Goal: Task Accomplishment & Management: Complete application form

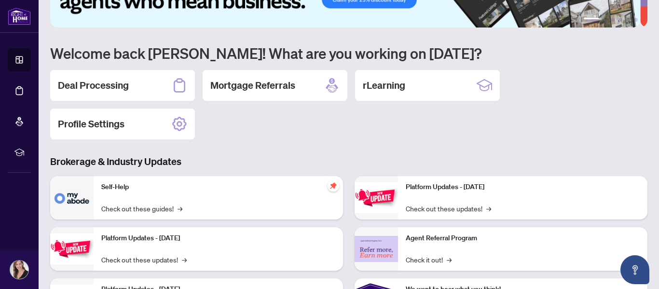
scroll to position [96, 0]
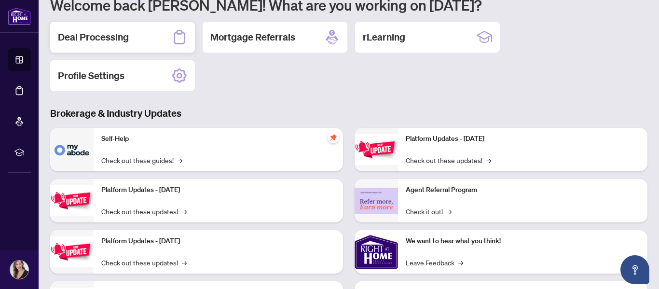
click at [123, 36] on h2 "Deal Processing" at bounding box center [93, 37] width 71 height 14
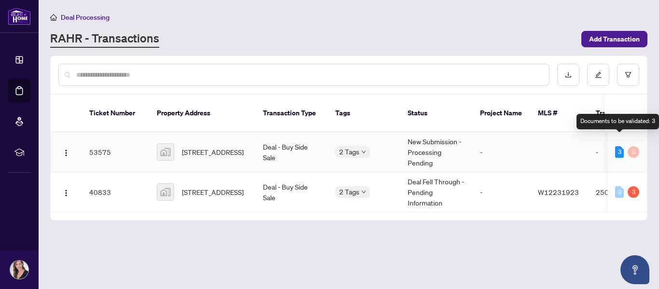
drag, startPoint x: 617, startPoint y: 141, endPoint x: 610, endPoint y: 141, distance: 7.2
click at [617, 146] on div "3" at bounding box center [619, 152] width 9 height 12
click at [620, 146] on div "3" at bounding box center [619, 152] width 9 height 12
click at [354, 138] on body "Dashboard Deal Processing Mortgage Referrals rLearning [PERSON_NAME] [PERSON_NA…" at bounding box center [329, 144] width 659 height 289
click at [106, 134] on td "53575" at bounding box center [116, 152] width 68 height 40
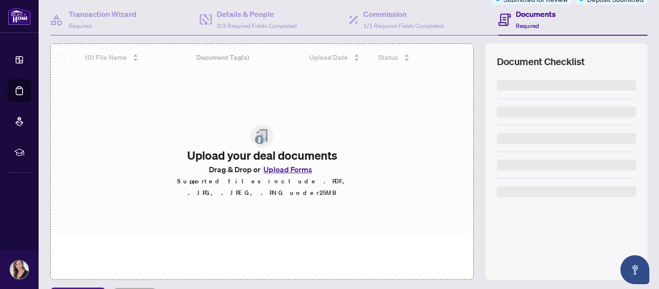
scroll to position [96, 0]
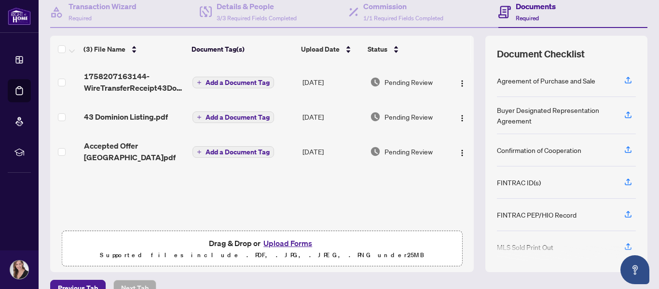
click at [281, 168] on td "Add a Document Tag" at bounding box center [244, 151] width 110 height 39
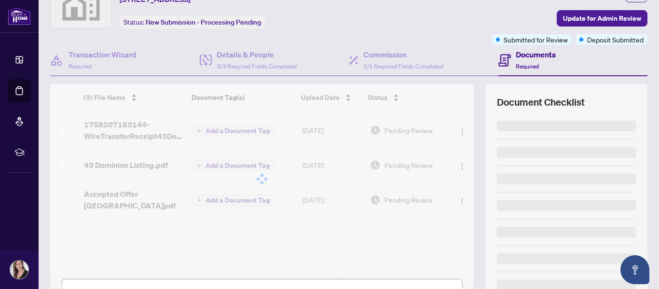
scroll to position [115, 0]
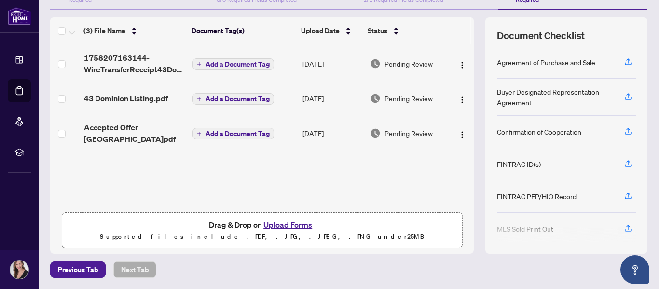
click at [277, 224] on button "Upload Forms" at bounding box center [288, 225] width 55 height 13
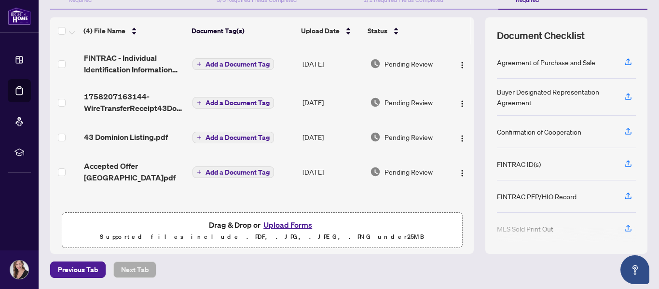
click at [279, 222] on button "Upload Forms" at bounding box center [288, 225] width 55 height 13
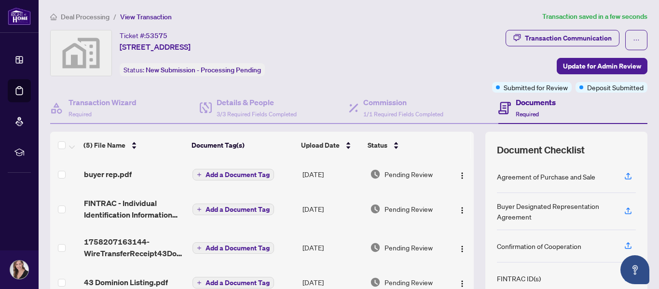
scroll to position [0, 0]
click at [90, 111] on span "Required" at bounding box center [80, 114] width 23 height 7
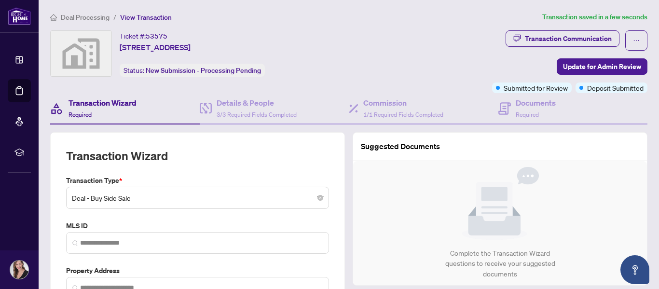
type input "**********"
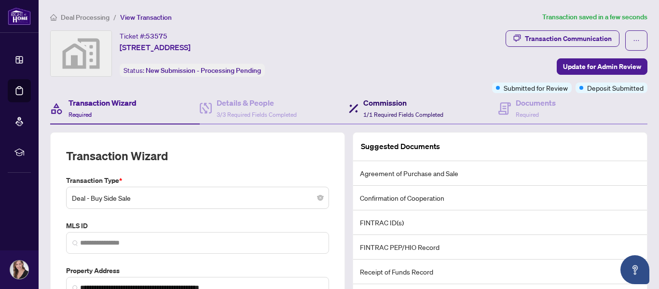
click at [371, 107] on h4 "Commission" at bounding box center [403, 103] width 80 height 12
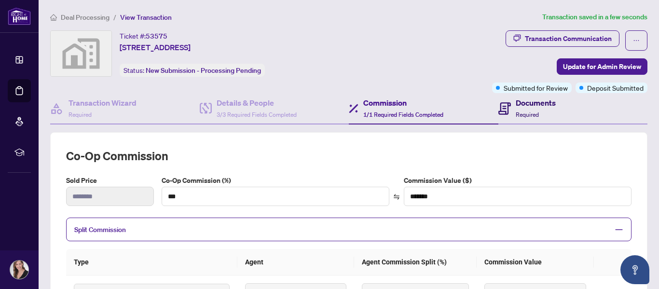
click at [542, 107] on h4 "Documents" at bounding box center [536, 103] width 40 height 12
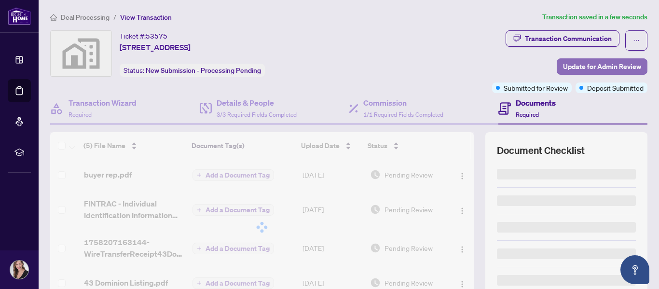
click at [597, 66] on span "Update for Admin Review" at bounding box center [602, 66] width 78 height 15
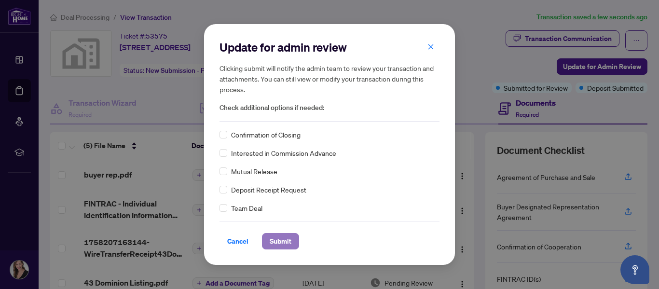
click at [276, 245] on span "Submit" at bounding box center [281, 241] width 22 height 15
click at [221, 159] on div "Confirmation of Closing Interested in Commission Advance Mutual Release Deposit…" at bounding box center [330, 171] width 220 height 84
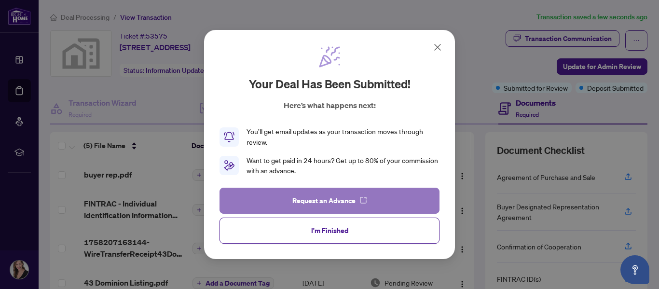
click at [361, 202] on icon "button" at bounding box center [363, 200] width 8 height 8
